Goal: Task Accomplishment & Management: Complete application form

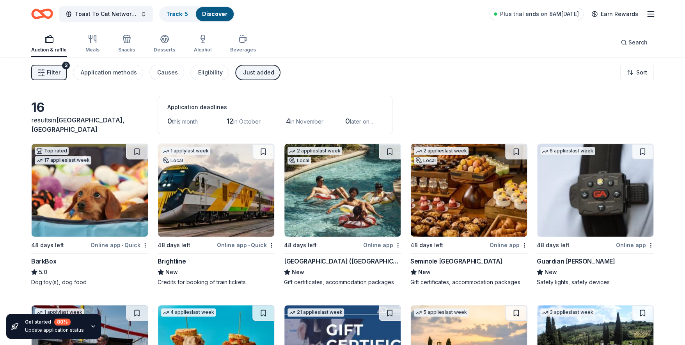
click at [257, 71] on div "Just added" at bounding box center [258, 72] width 31 height 9
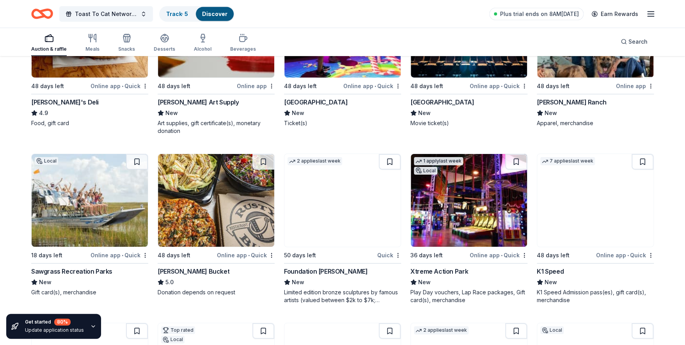
scroll to position [2551, 0]
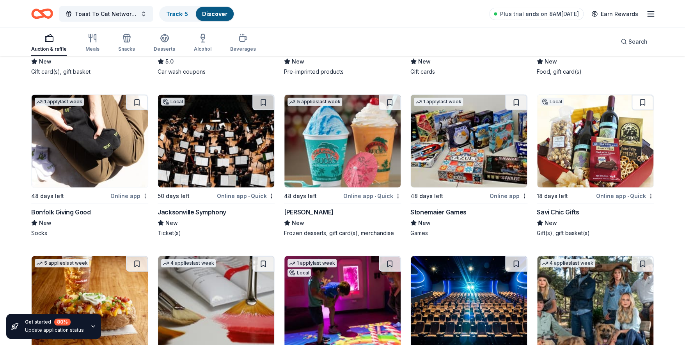
click at [71, 205] on div "1 apply last week 48 days left Online app Bonfolk Giving Good New Socks" at bounding box center [89, 165] width 117 height 143
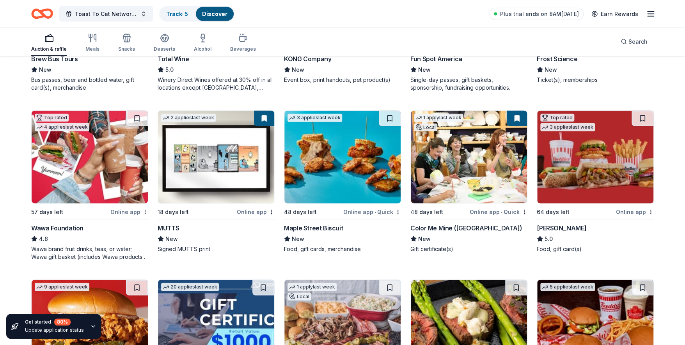
scroll to position [770, 0]
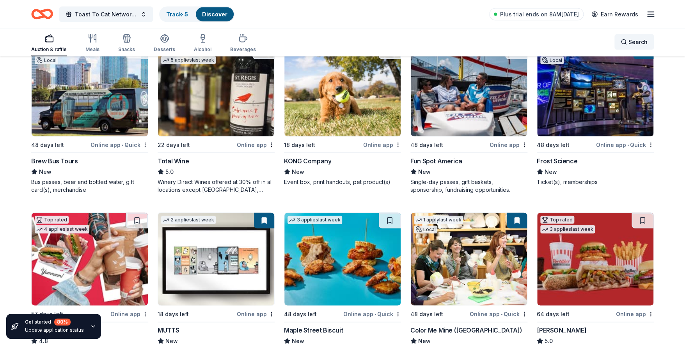
click at [638, 43] on span "Search" at bounding box center [638, 41] width 19 height 9
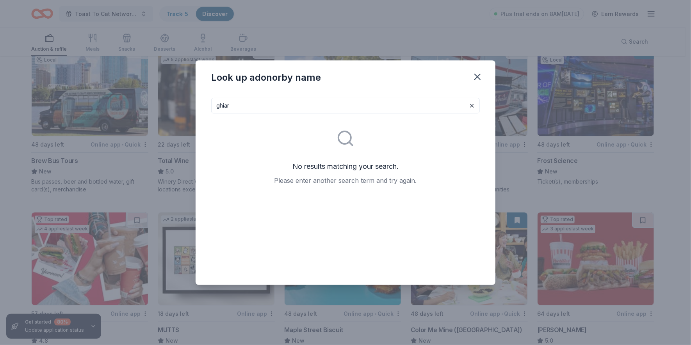
type input "ghiar"
click at [389, 34] on div "Look up a donor by name ghiar No results matching your search. Please enter ano…" at bounding box center [345, 172] width 691 height 345
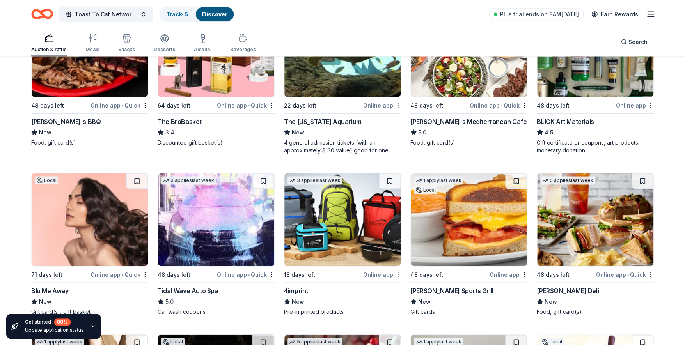
scroll to position [2197, 0]
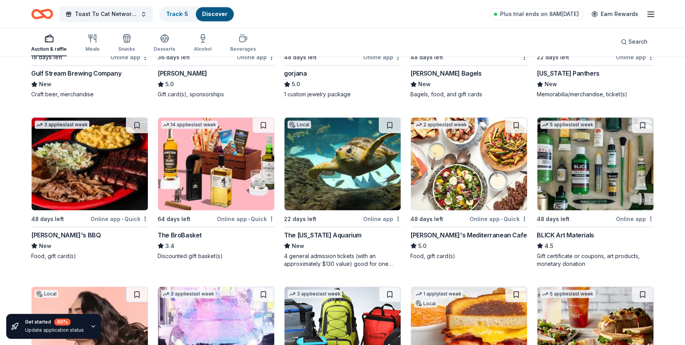
click at [220, 178] on img at bounding box center [216, 163] width 116 height 93
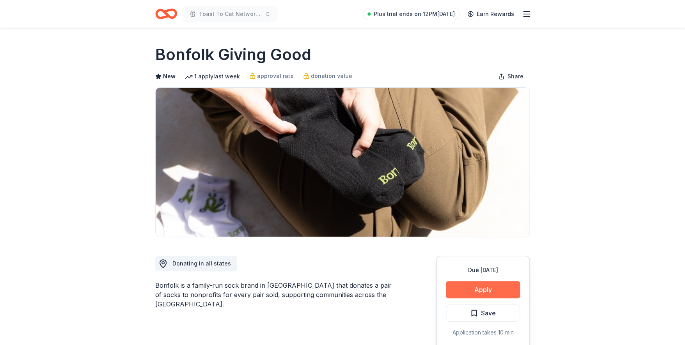
click at [481, 292] on button "Apply" at bounding box center [483, 289] width 74 height 17
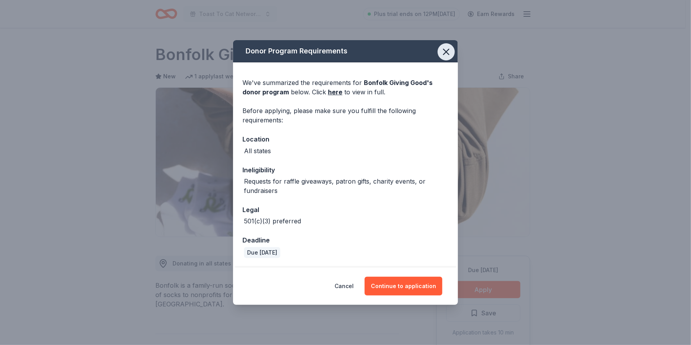
click at [446, 50] on icon "button" at bounding box center [446, 51] width 11 height 11
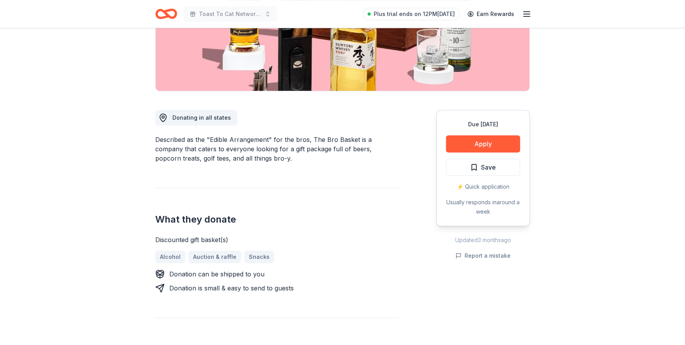
scroll to position [118, 0]
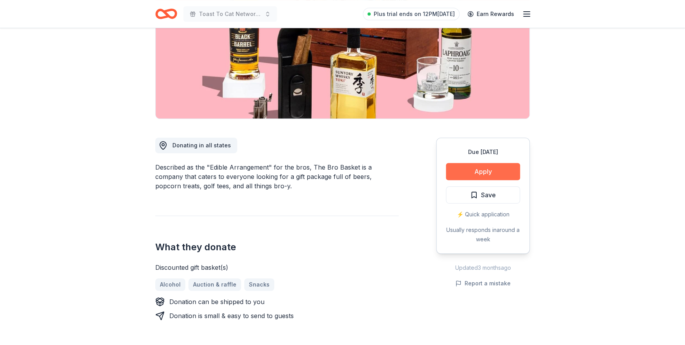
click at [476, 171] on button "Apply" at bounding box center [483, 171] width 74 height 17
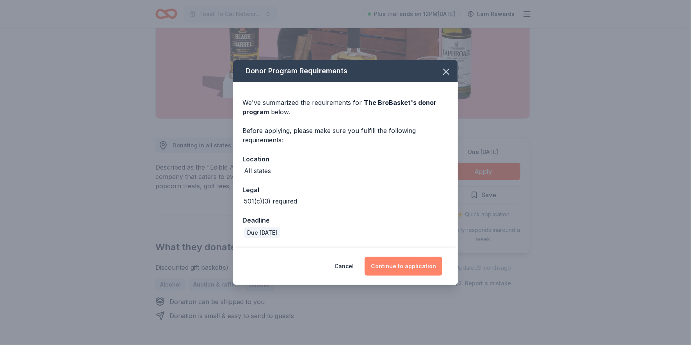
click at [396, 264] on button "Continue to application" at bounding box center [403, 266] width 78 height 19
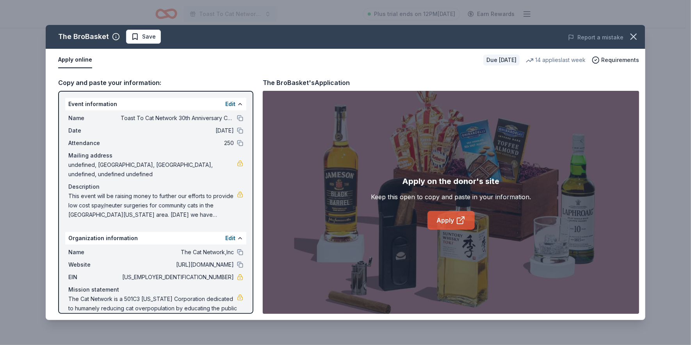
click at [452, 218] on link "Apply" at bounding box center [450, 220] width 47 height 19
click at [632, 32] on icon "button" at bounding box center [633, 36] width 11 height 11
